Goal: Check status

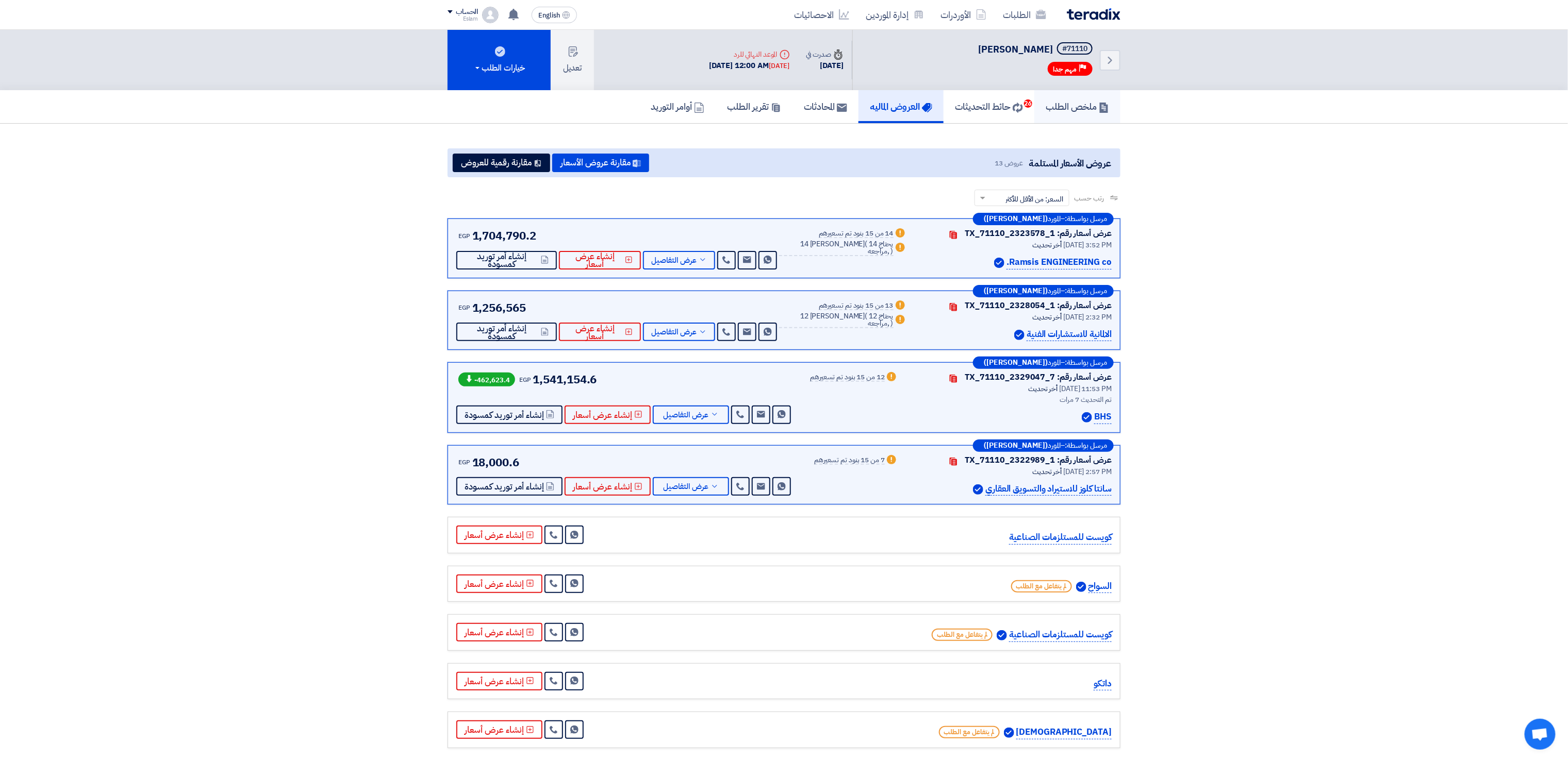
click at [1094, 106] on h5 "ملخص الطلب" at bounding box center [1077, 106] width 63 height 12
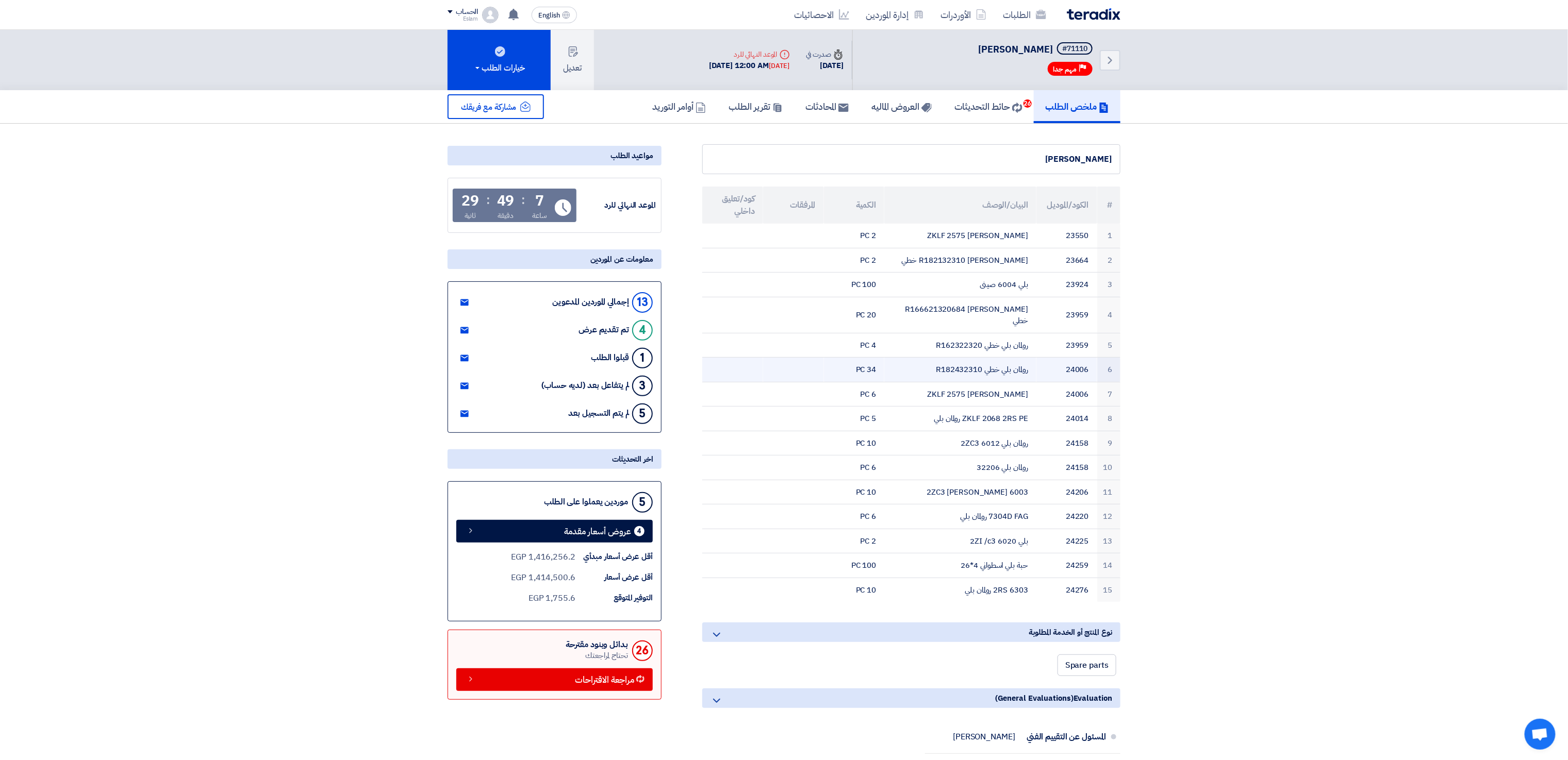
drag, startPoint x: 928, startPoint y: 359, endPoint x: 1027, endPoint y: 364, distance: 99.1
click at [1027, 364] on td "رولمان بلي خطي R182432310" at bounding box center [960, 370] width 152 height 25
click at [1126, 357] on div "[PERSON_NAME] # الكود/الموديل البيان/الوصف الكمية المرفقات كود/تعليق داخلي 1 23…" at bounding box center [899, 705] width 459 height 1121
click at [885, 102] on h5 "العروض الماليه" at bounding box center [901, 106] width 60 height 12
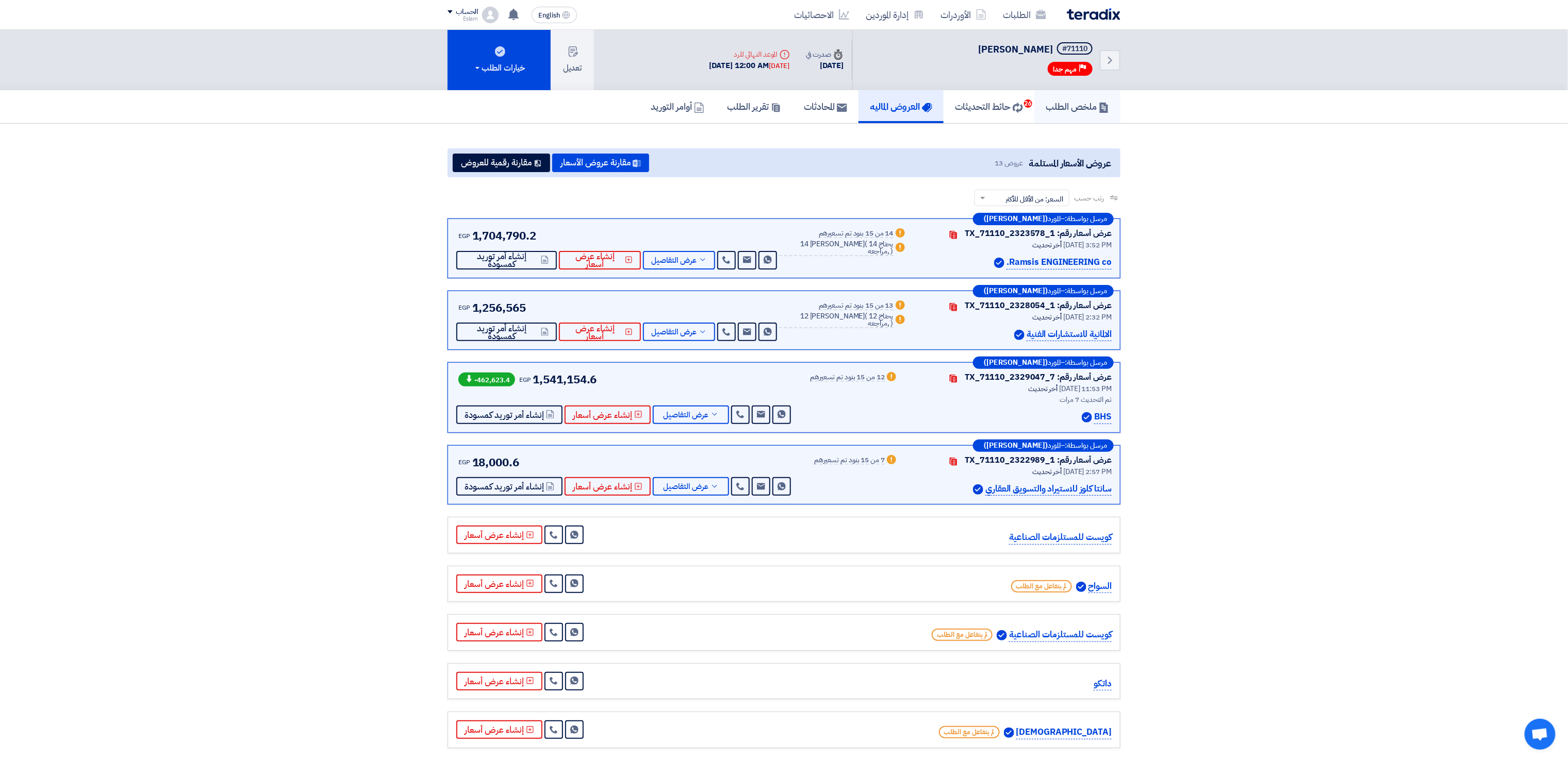
click at [1038, 102] on link "ملخص الطلب" at bounding box center [1077, 106] width 86 height 33
